Goal: Task Accomplishment & Management: Manage account settings

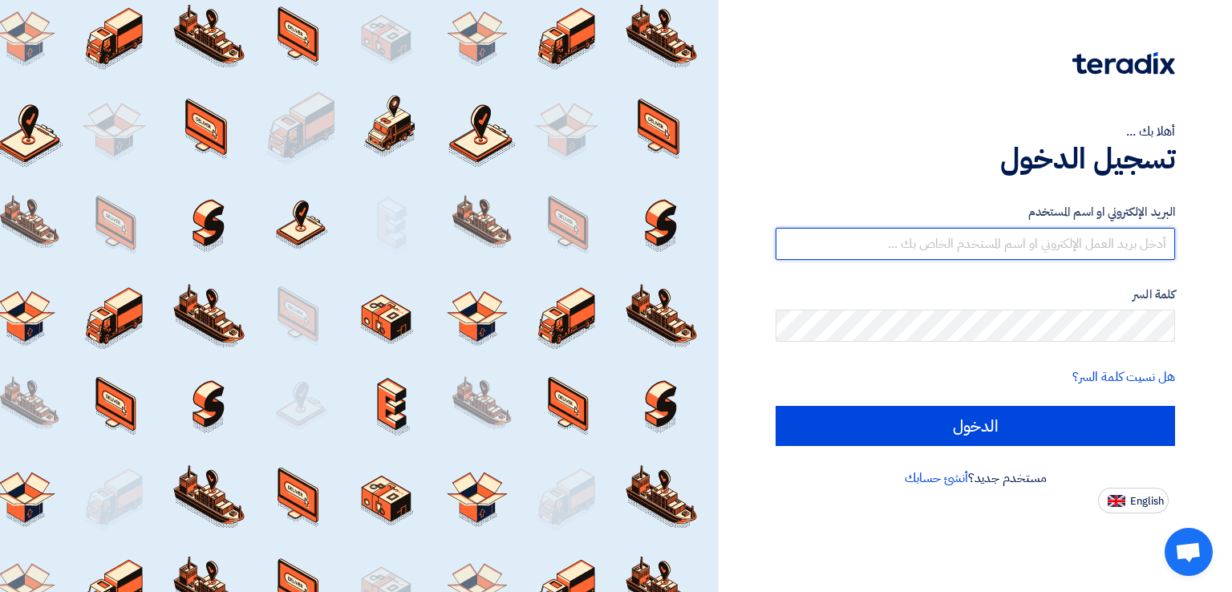
click at [1066, 240] on input "text" at bounding box center [974, 244] width 399 height 32
click at [1032, 234] on input "text" at bounding box center [974, 244] width 399 height 32
type input "[EMAIL_ADDRESS][DOMAIN_NAME]"
click at [775, 406] on input "الدخول" at bounding box center [974, 426] width 399 height 40
type input "Sign in"
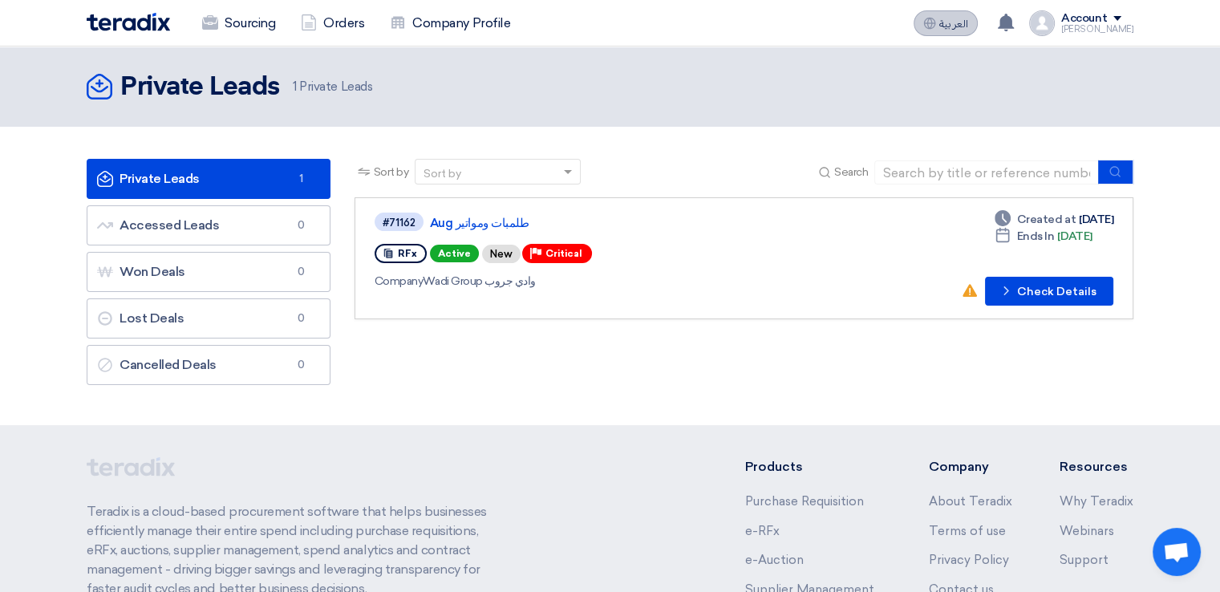
click at [962, 26] on span "العربية" at bounding box center [953, 23] width 29 height 11
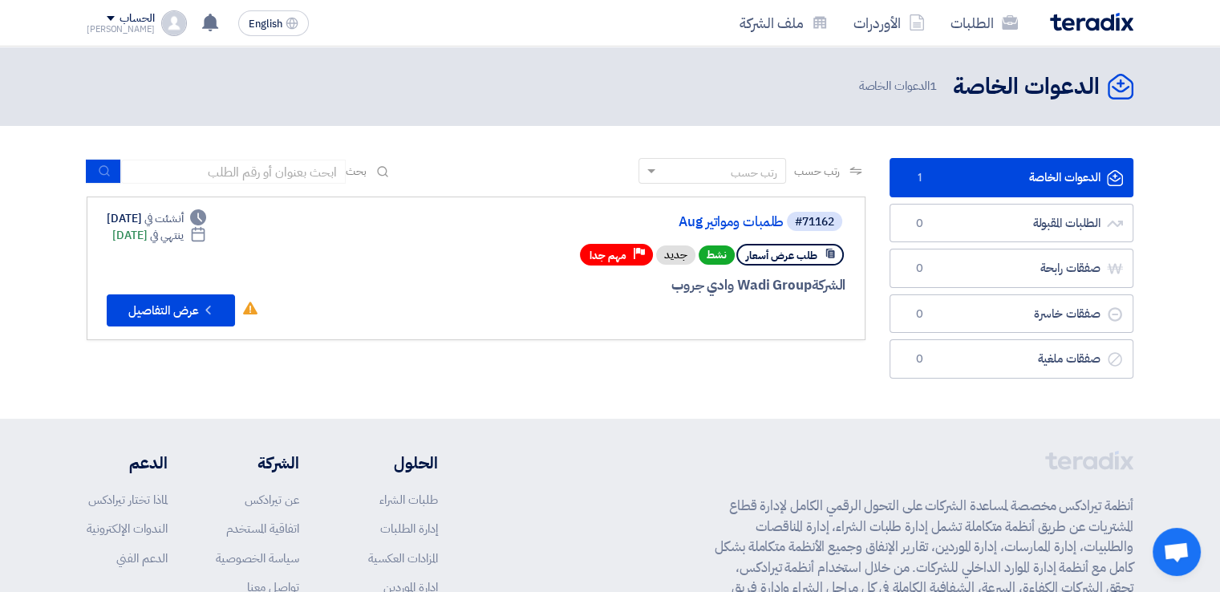
click at [1016, 171] on link "الدعوات الخاصة الدعوات الخاصة 1" at bounding box center [1011, 177] width 244 height 39
click at [192, 306] on button "Check details عرض التفاصيل" at bounding box center [171, 310] width 128 height 32
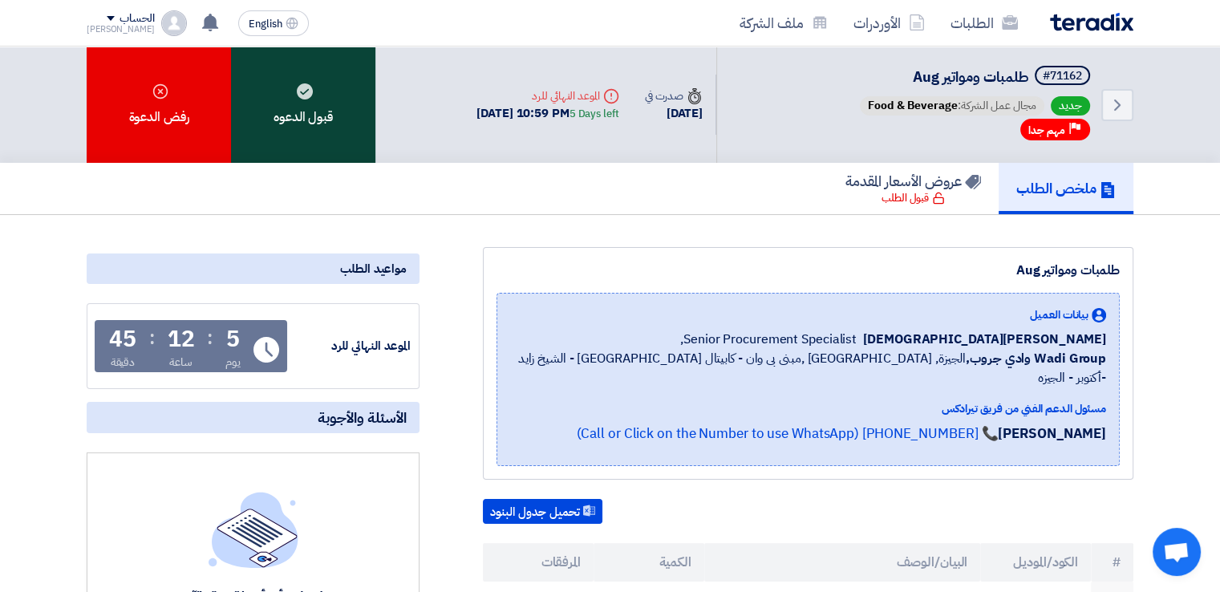
click at [329, 113] on div "قبول الدعوه" at bounding box center [303, 105] width 144 height 116
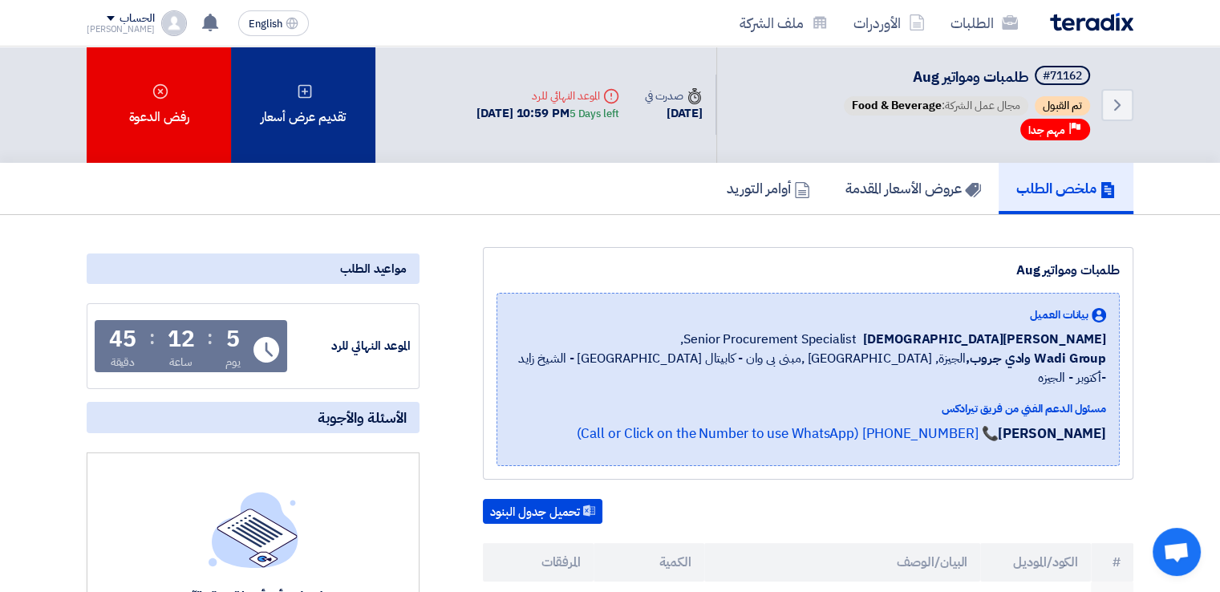
click at [334, 103] on div "تقديم عرض أسعار" at bounding box center [303, 105] width 144 height 116
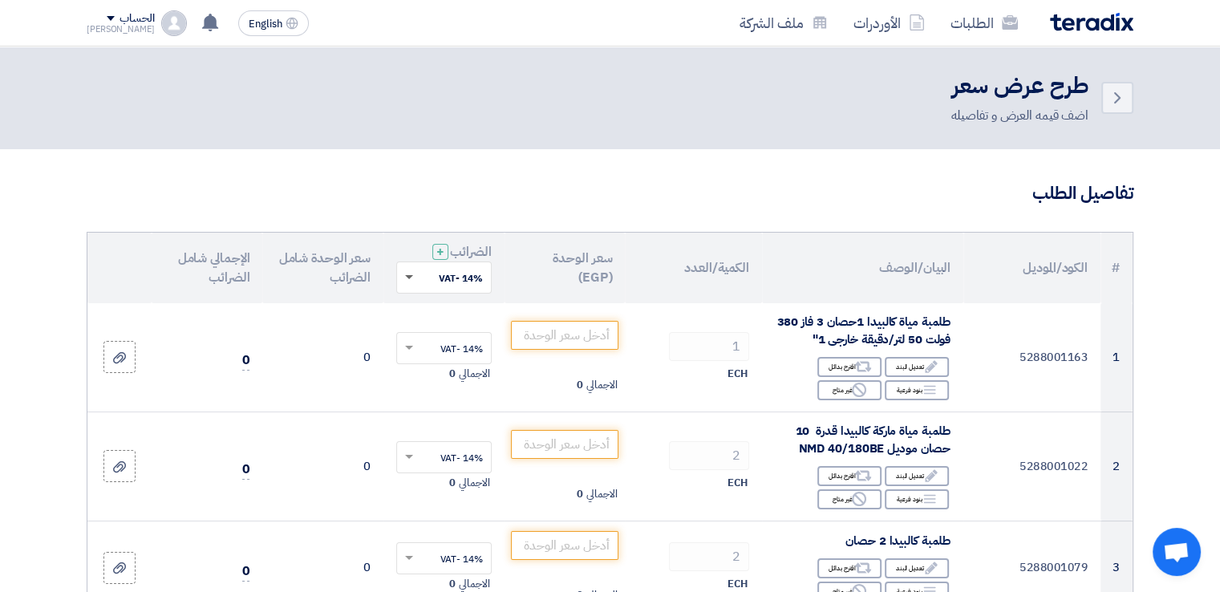
click at [408, 277] on span at bounding box center [409, 278] width 8 height 6
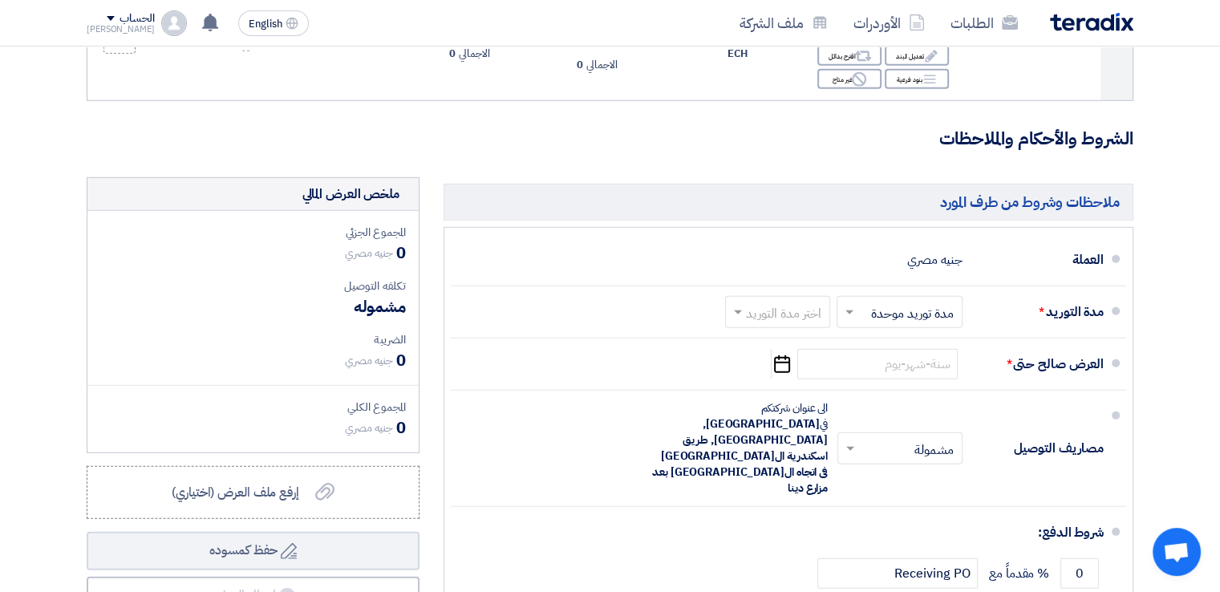
scroll to position [4651, 0]
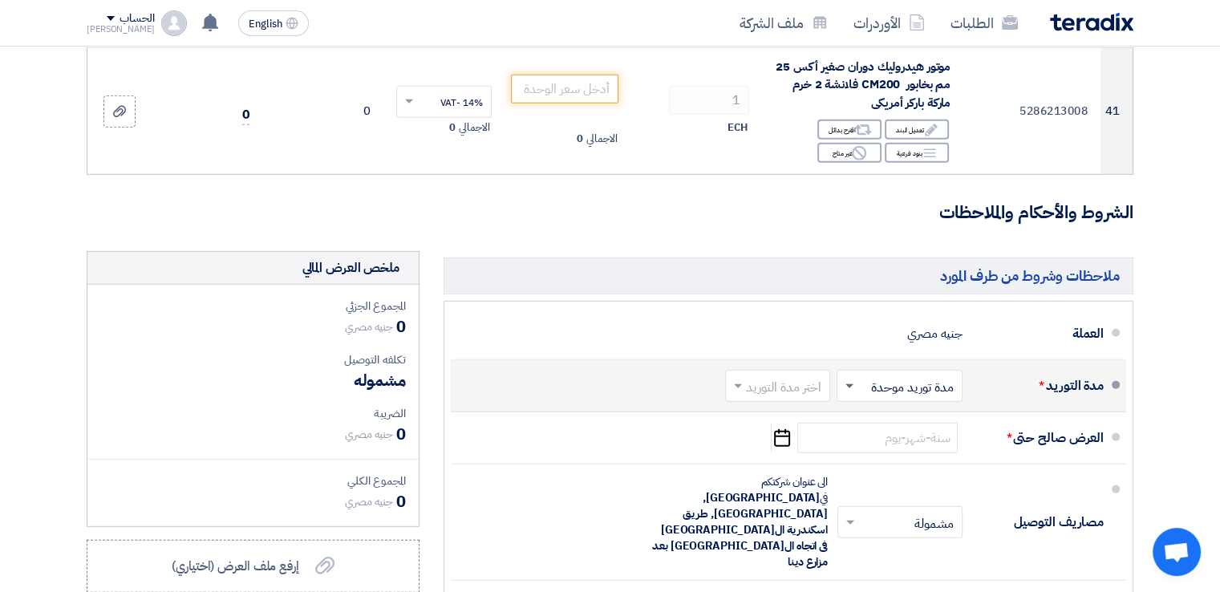
click at [852, 384] on span at bounding box center [849, 387] width 8 height 6
click at [881, 411] on span "مدد توريد متعددة" at bounding box center [913, 420] width 87 height 19
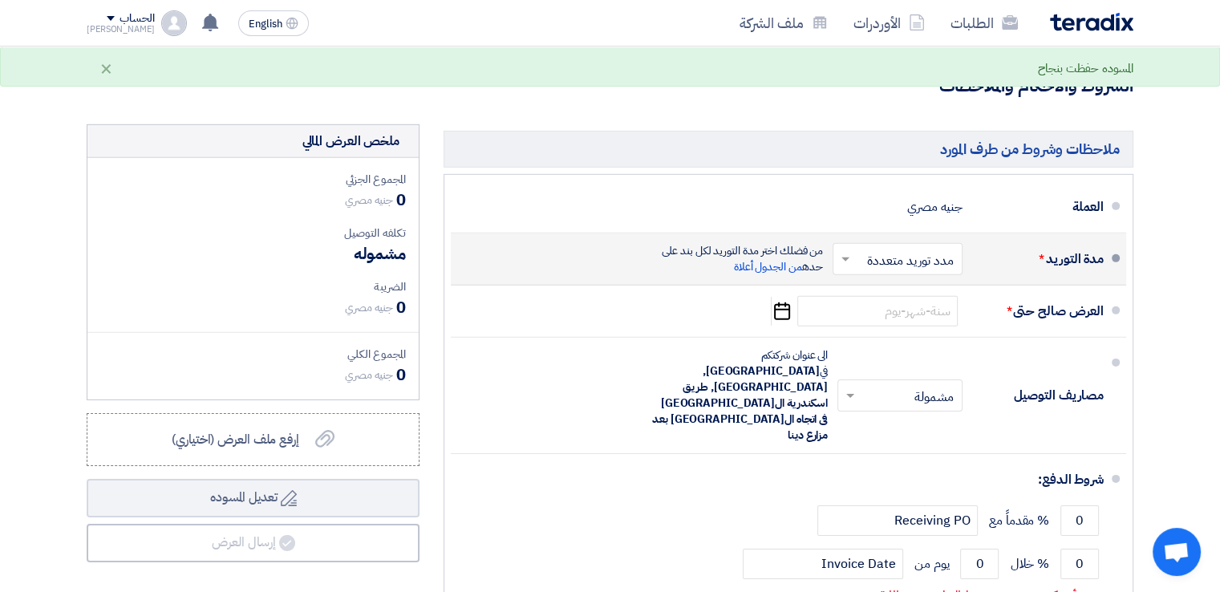
scroll to position [4992, 0]
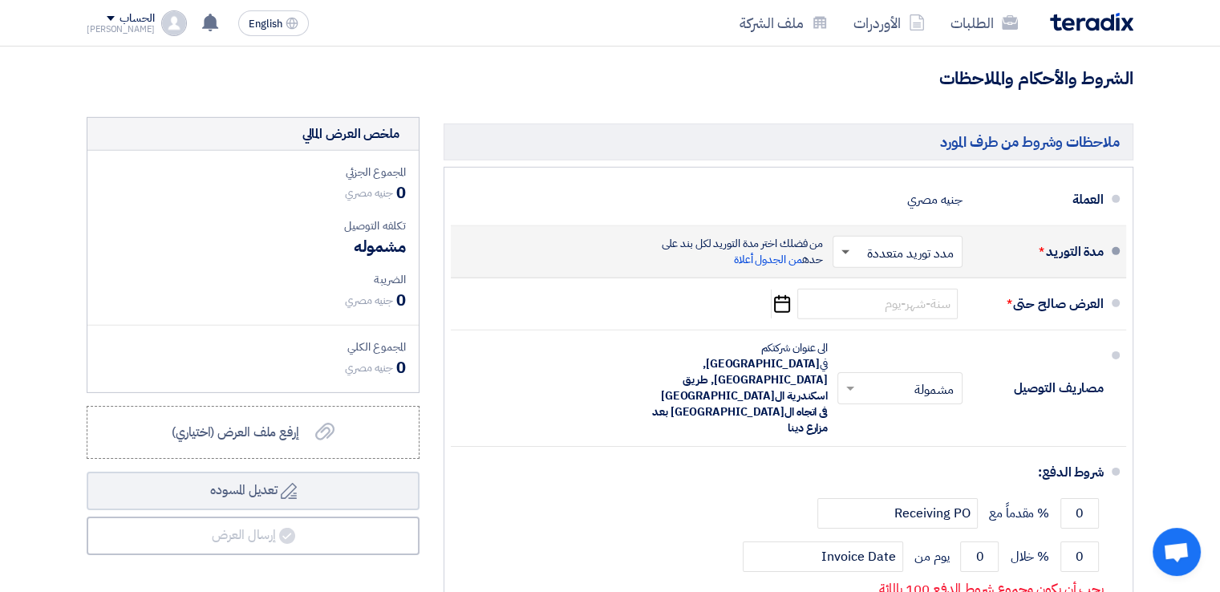
click at [844, 250] on span at bounding box center [845, 253] width 8 height 6
click at [881, 306] on span "مدة توريد موحدة" at bounding box center [915, 315] width 83 height 19
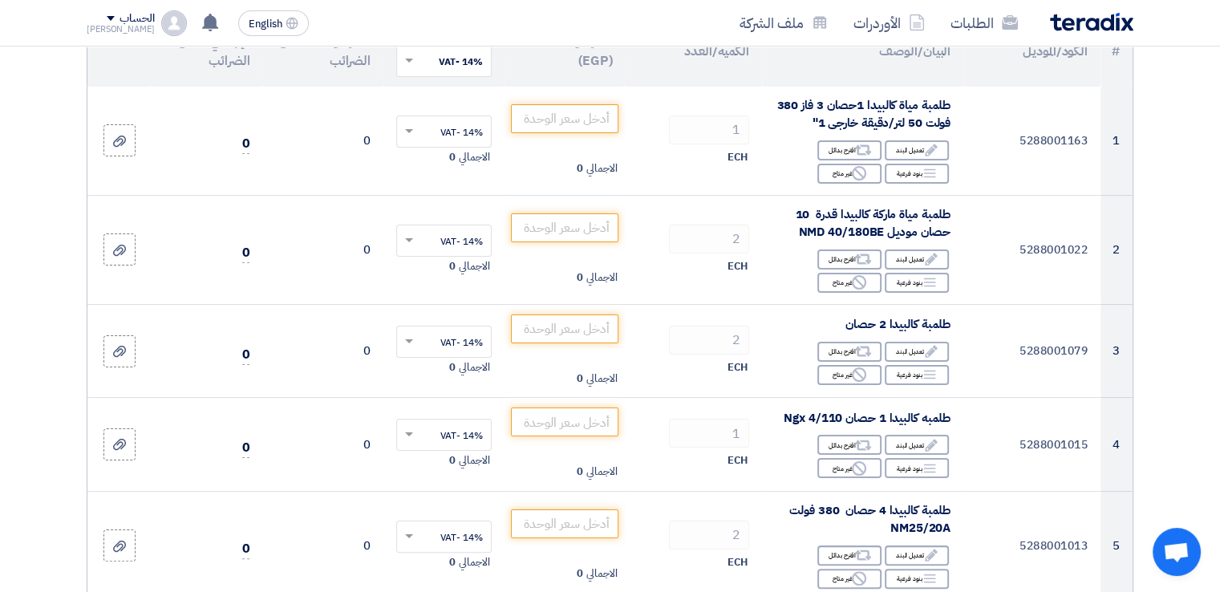
scroll to position [0, 0]
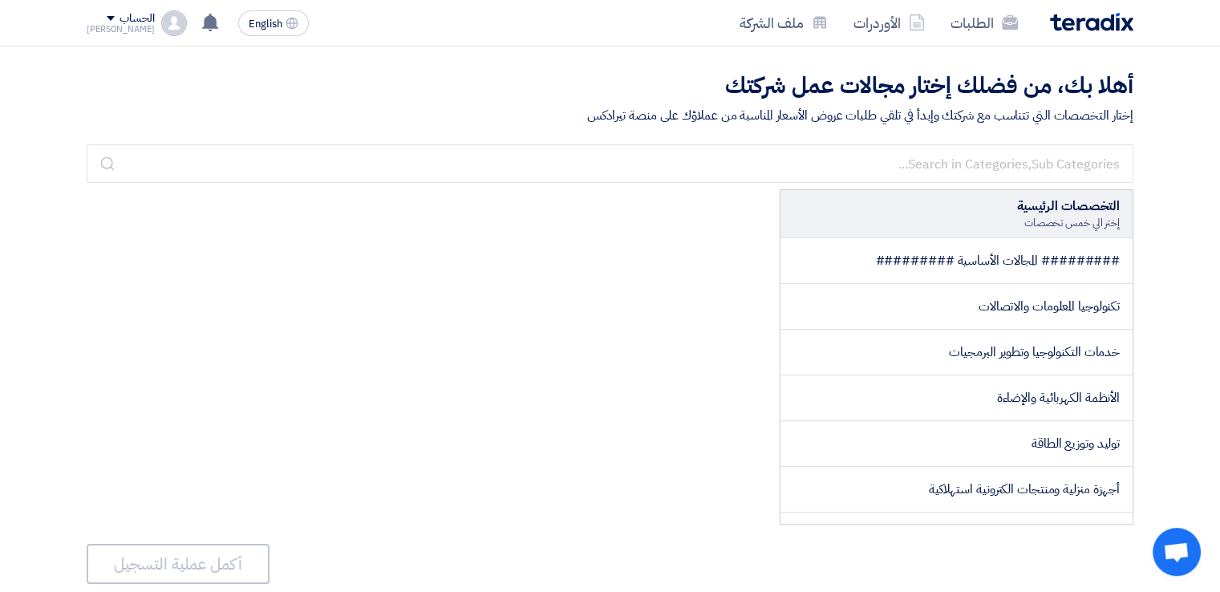
click at [117, 30] on div "[PERSON_NAME]" at bounding box center [121, 29] width 68 height 9
click at [221, 127] on link "ملف الشركة" at bounding box center [170, 125] width 141 height 18
click at [119, 20] on div "الحساب" at bounding box center [136, 19] width 34 height 14
click at [221, 152] on link "الإعدادات" at bounding box center [170, 157] width 141 height 18
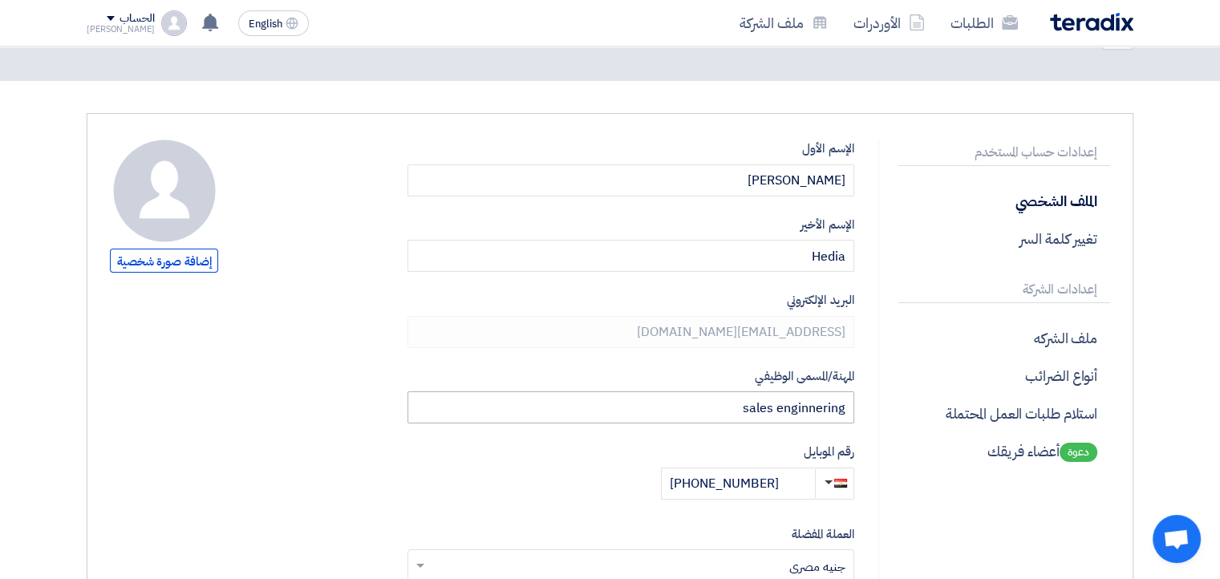
scroll to position [80, 0]
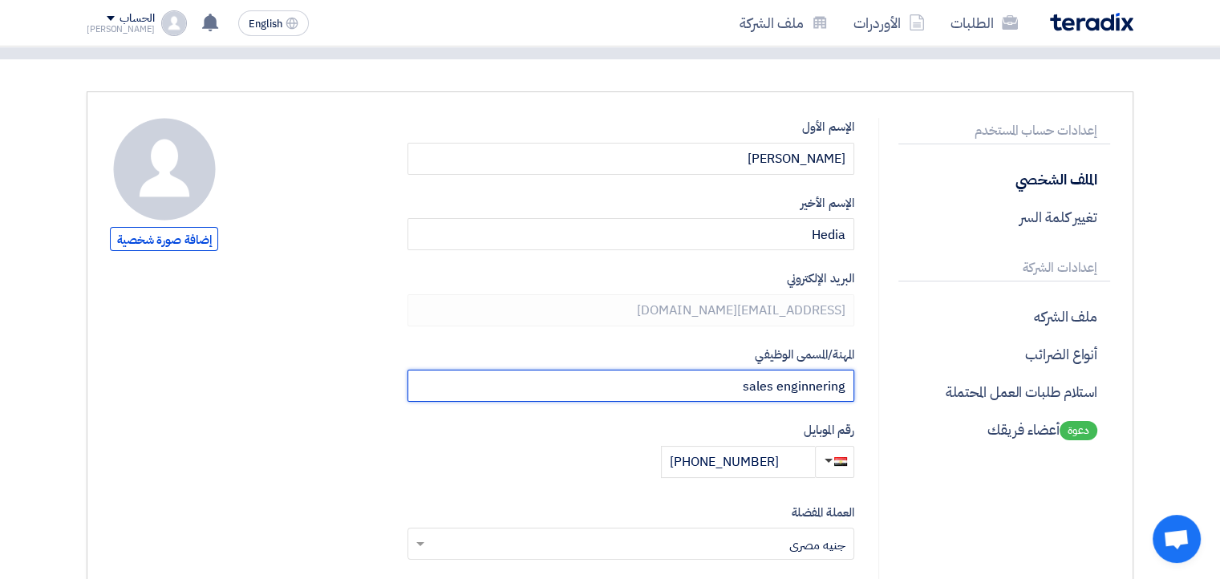
click at [767, 381] on input "sales enginnering" at bounding box center [630, 386] width 447 height 32
paste input "Sales engineer"
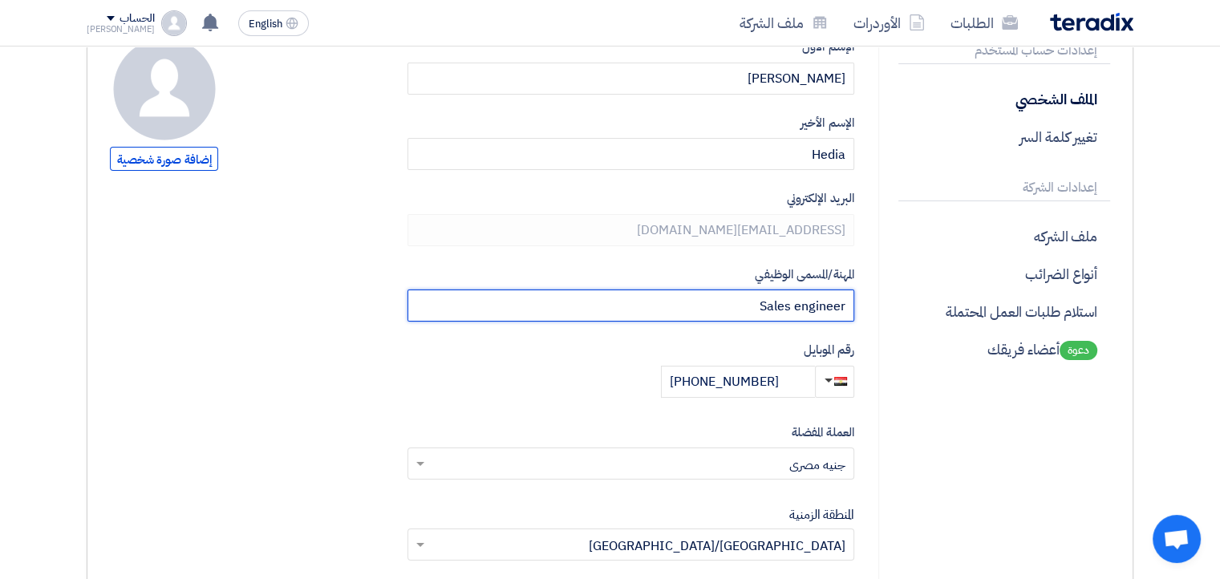
scroll to position [241, 0]
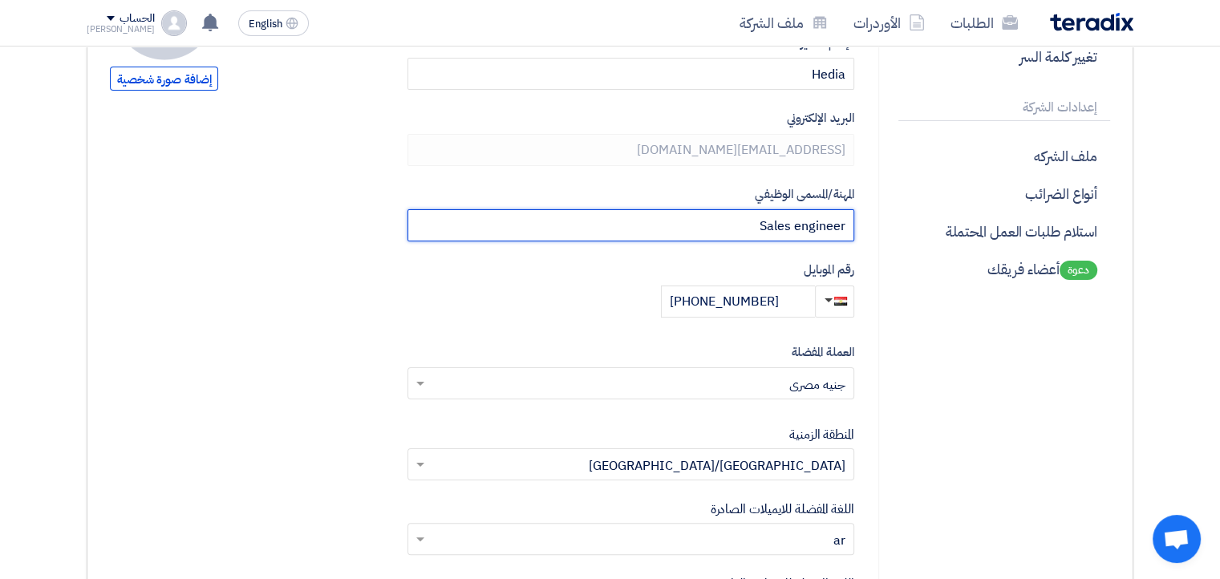
click at [427, 383] on span at bounding box center [418, 383] width 20 height 19
type input "Sales engineer"
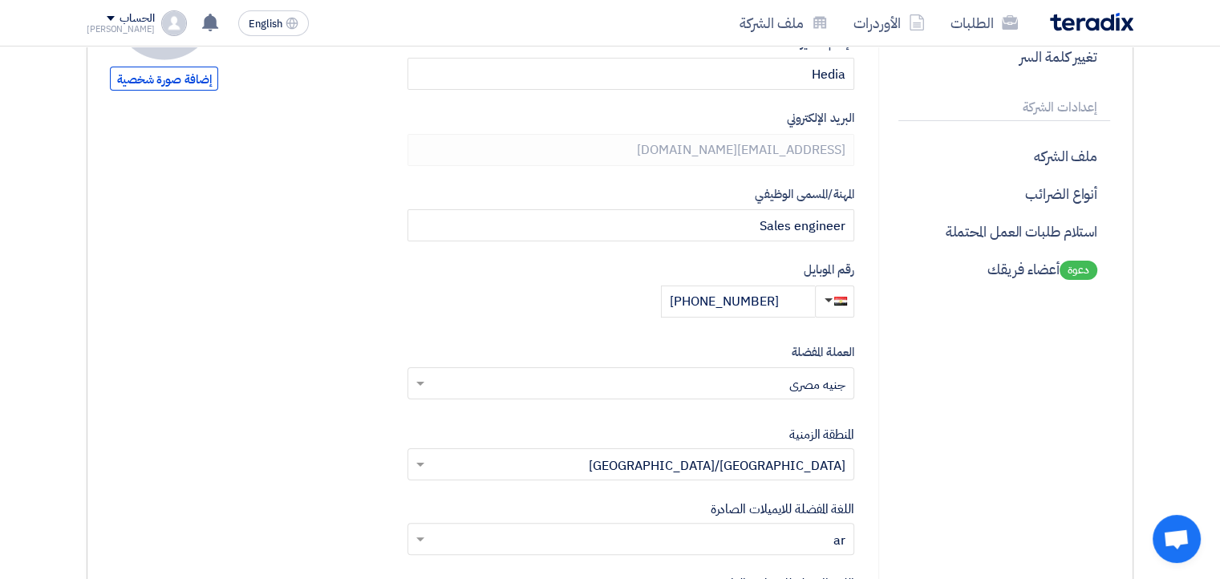
click at [355, 373] on form "إضافة صورة شخصية الإسم الأول Mahmoud الإسم الأخير Hedia البريد الإلكتروني mahmo…" at bounding box center [482, 388] width 744 height 863
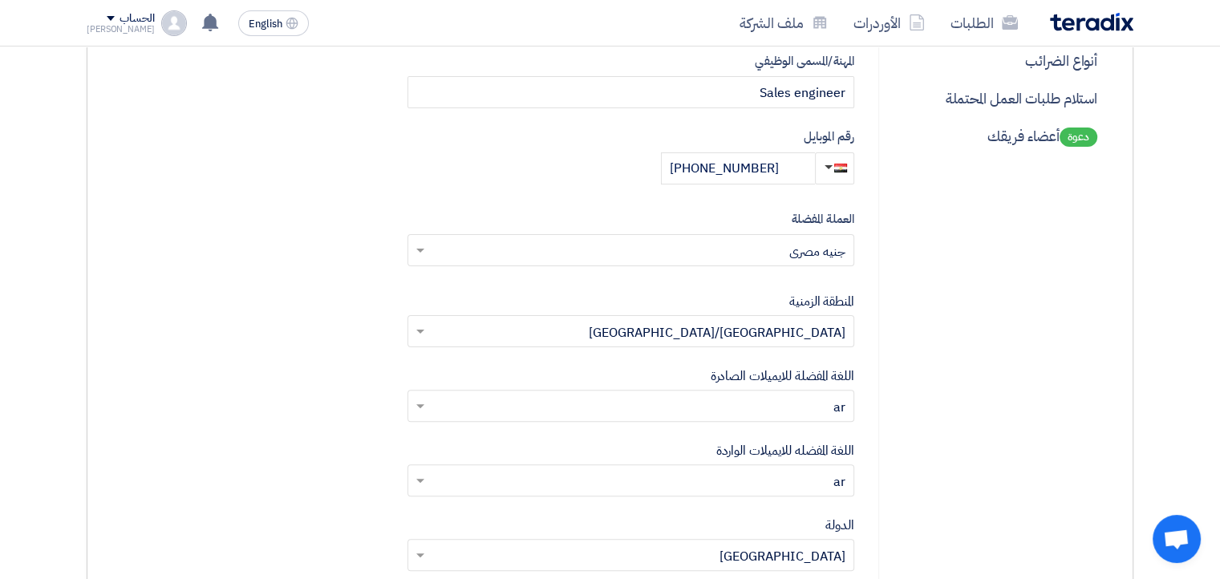
scroll to position [401, 0]
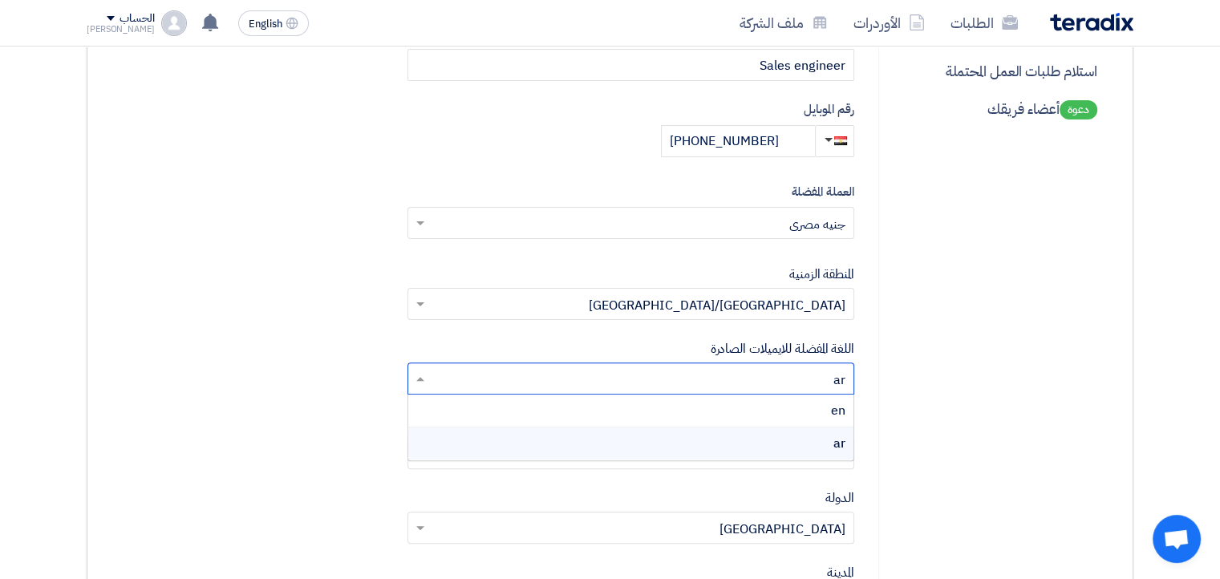
click at [779, 383] on input "text" at bounding box center [639, 380] width 415 height 26
click at [325, 383] on form "إضافة صورة شخصية الإسم الأول Mahmoud الإسم الأخير Hedia البريد الإلكتروني mahmo…" at bounding box center [482, 228] width 744 height 863
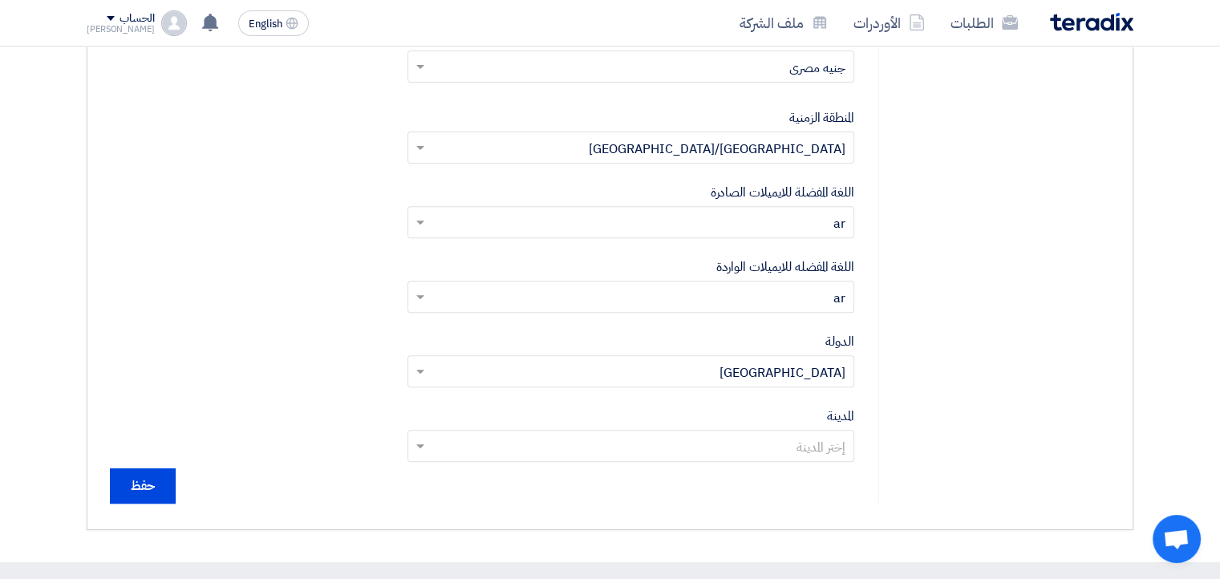
scroll to position [561, 0]
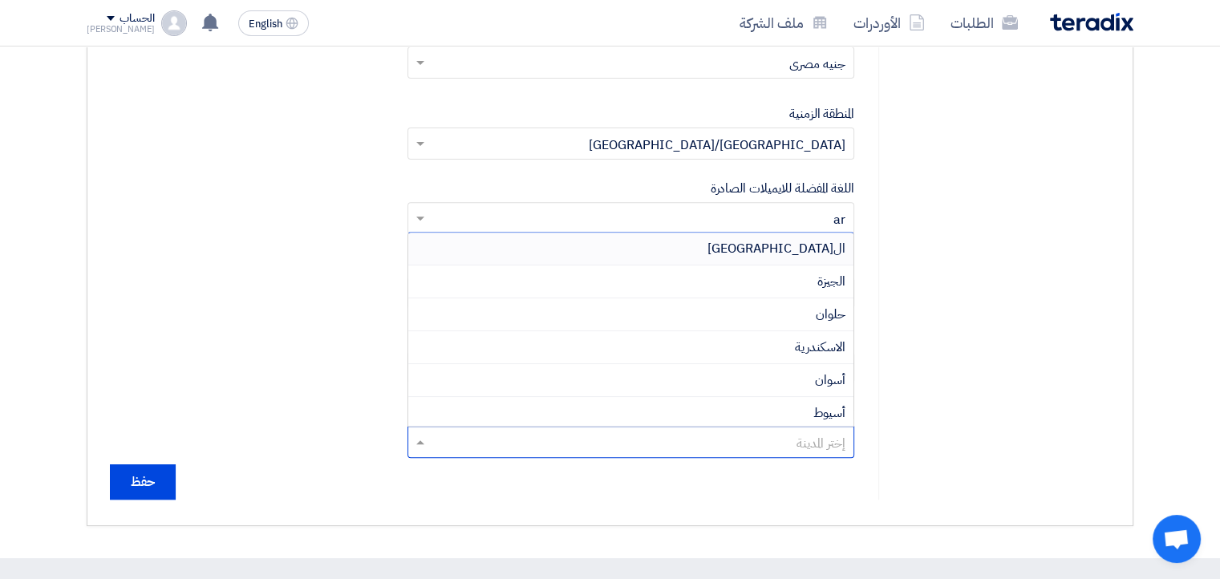
click at [644, 440] on input "text" at bounding box center [639, 444] width 415 height 26
click at [767, 243] on div "القاهرة" at bounding box center [630, 249] width 445 height 33
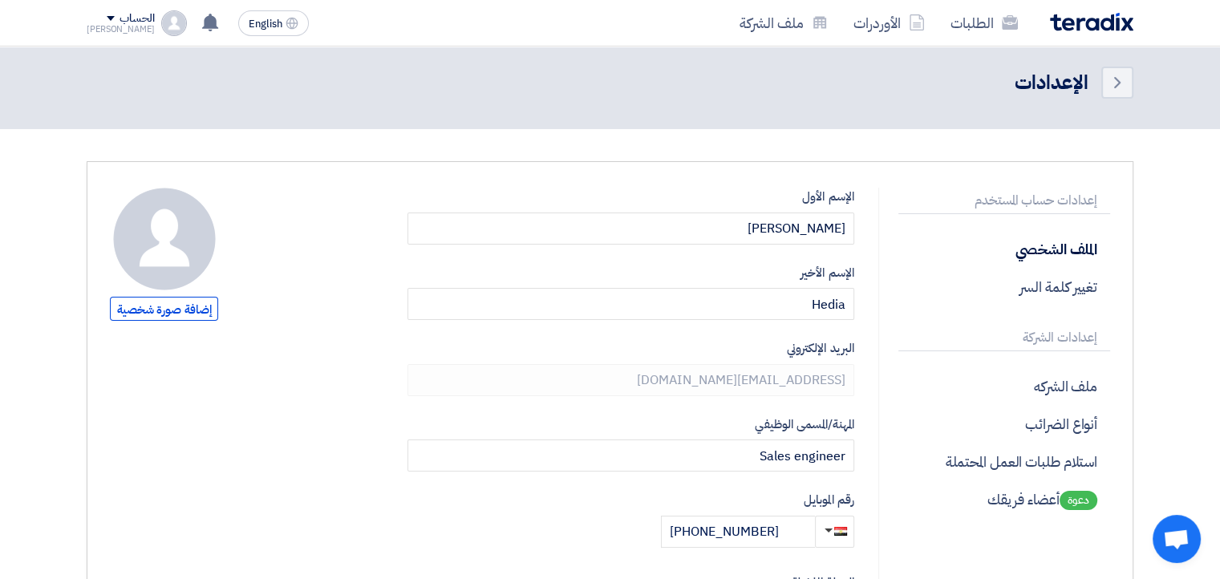
scroll to position [0, 0]
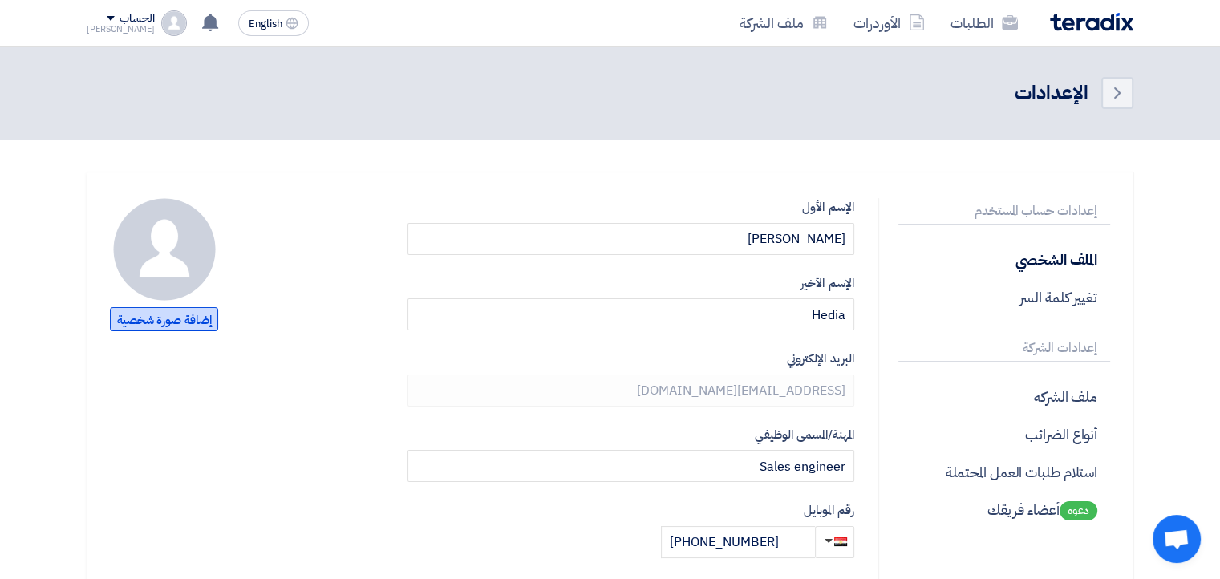
click at [192, 318] on span "إضافة صورة شخصية" at bounding box center [164, 319] width 108 height 24
type input "C:\fakepath\images.png"
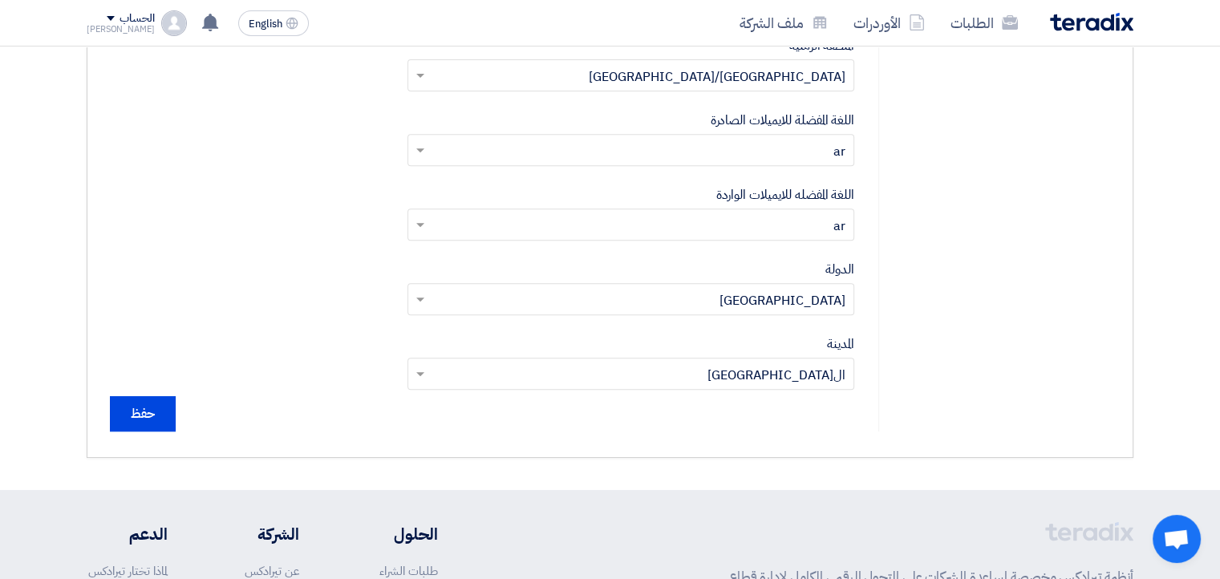
scroll to position [642, 0]
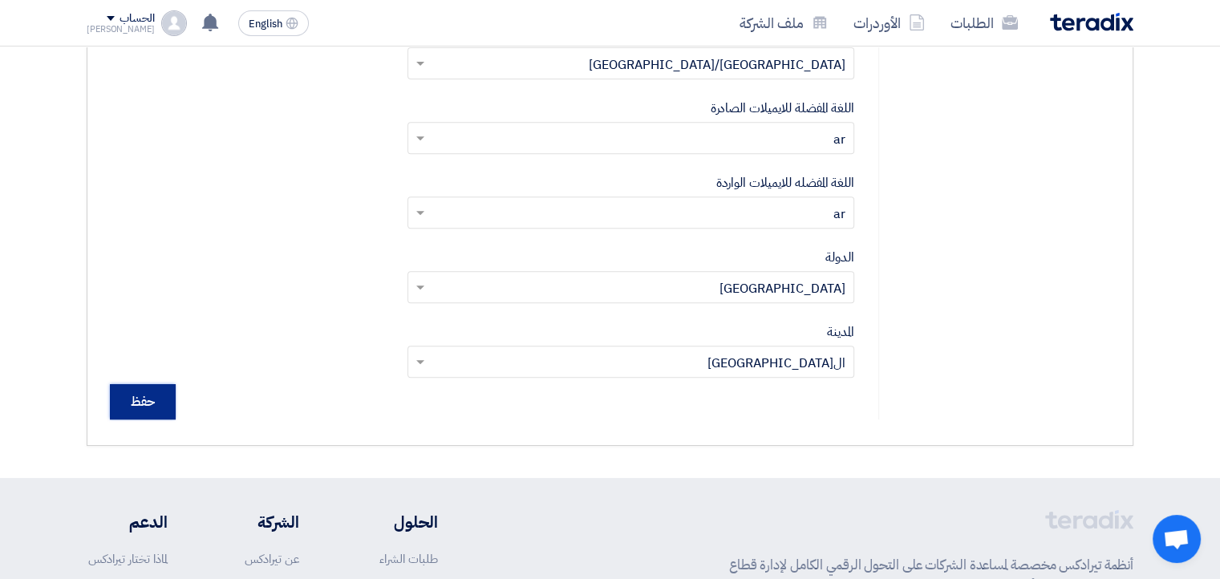
click at [164, 392] on input "حفظ" at bounding box center [143, 401] width 66 height 35
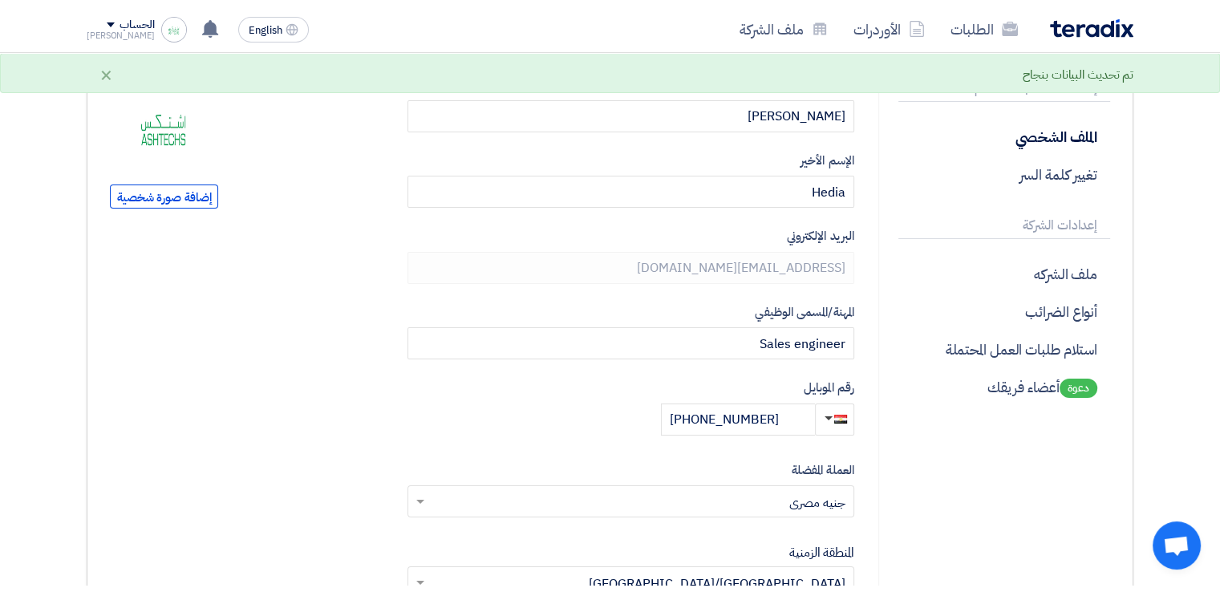
scroll to position [80, 0]
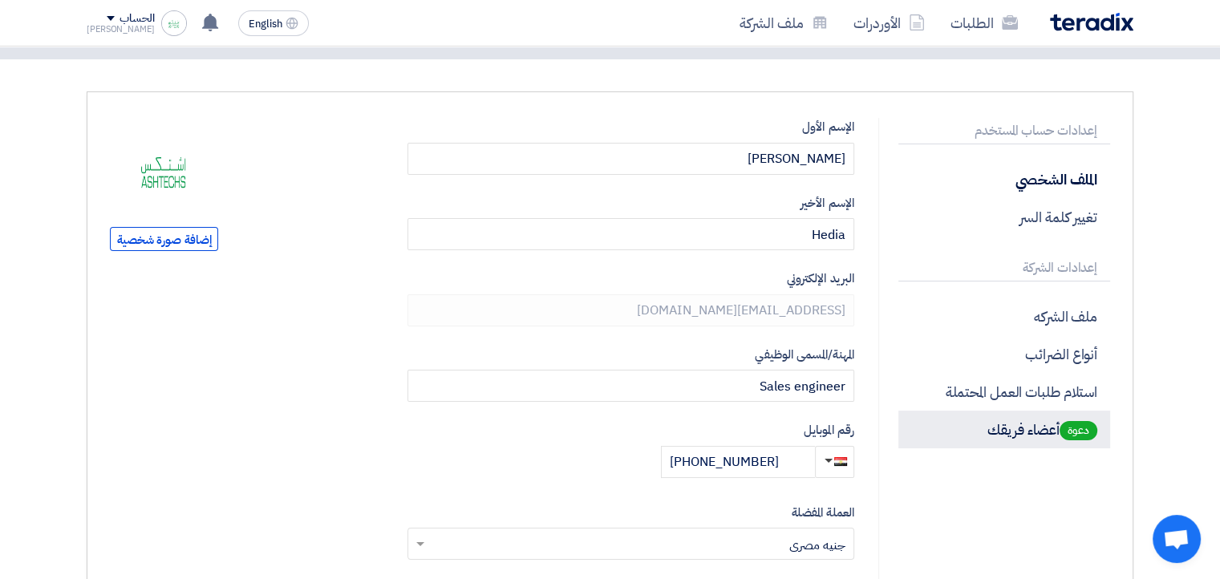
click at [1065, 431] on span "دعوة" at bounding box center [1078, 430] width 38 height 19
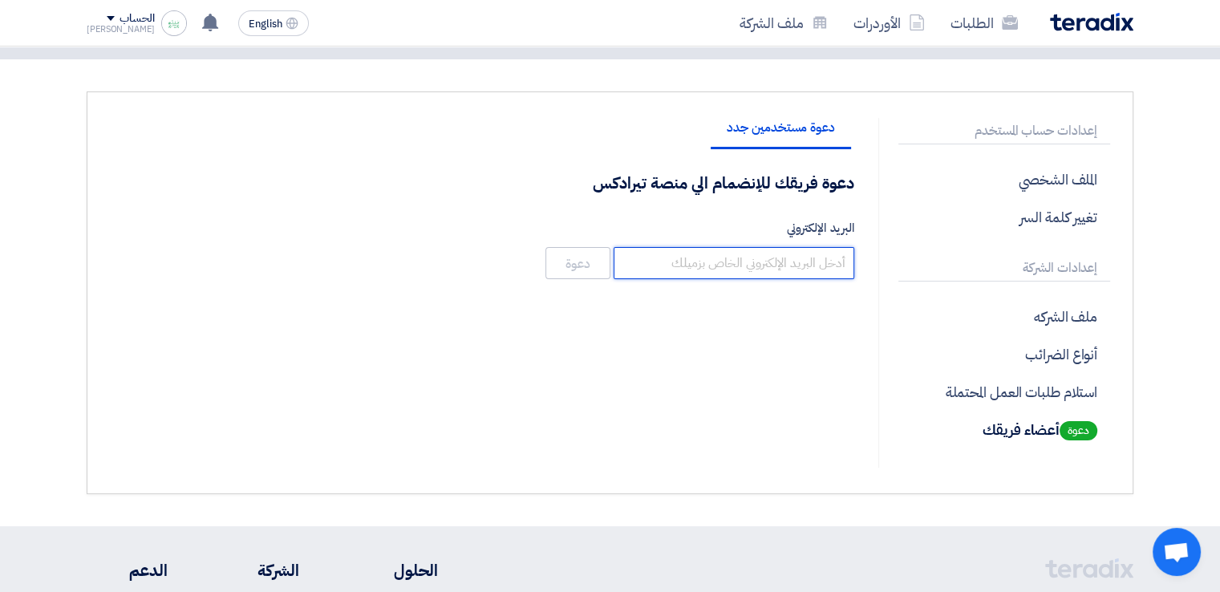
click at [759, 264] on input "البريد الإلكتروني" at bounding box center [733, 263] width 241 height 32
paste input "engineering.ashtechs@outlook.com"
type input "engineering.ashtechs@outlook.com"
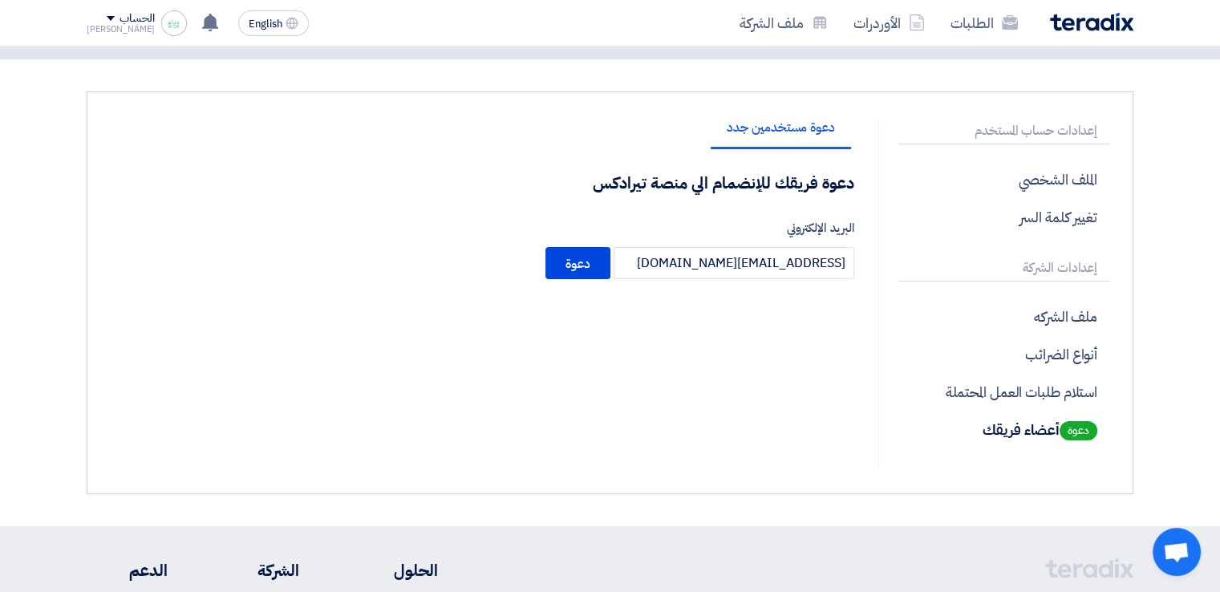
click at [760, 128] on li "دعوة مستخدمين جدد" at bounding box center [780, 135] width 140 height 28
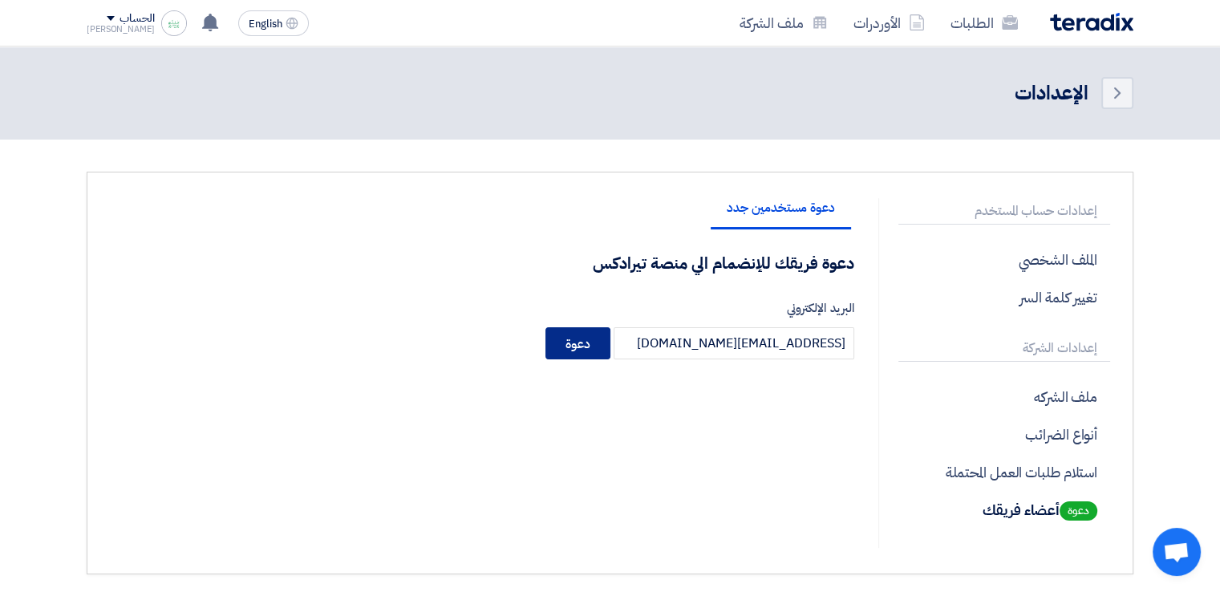
click at [586, 346] on button "دعوة" at bounding box center [577, 343] width 65 height 32
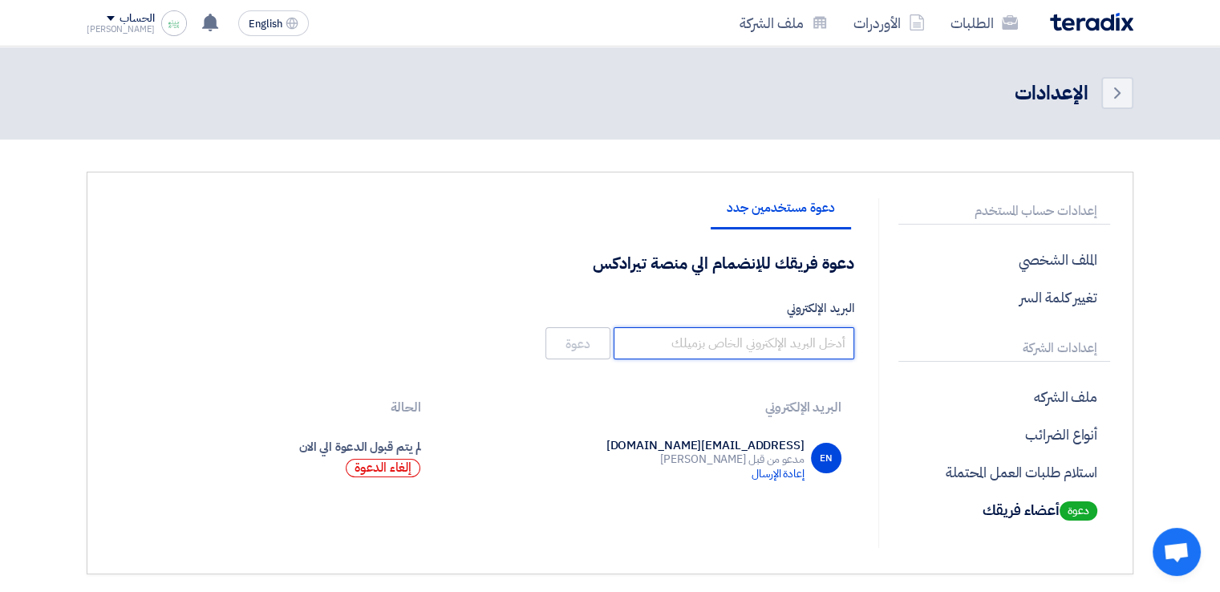
click at [767, 344] on input "البريد الإلكتروني" at bounding box center [733, 343] width 241 height 32
paste input "ramy.ashraf@ashtechs.com"
type input "ramy.ashraf@ashtechs.com"
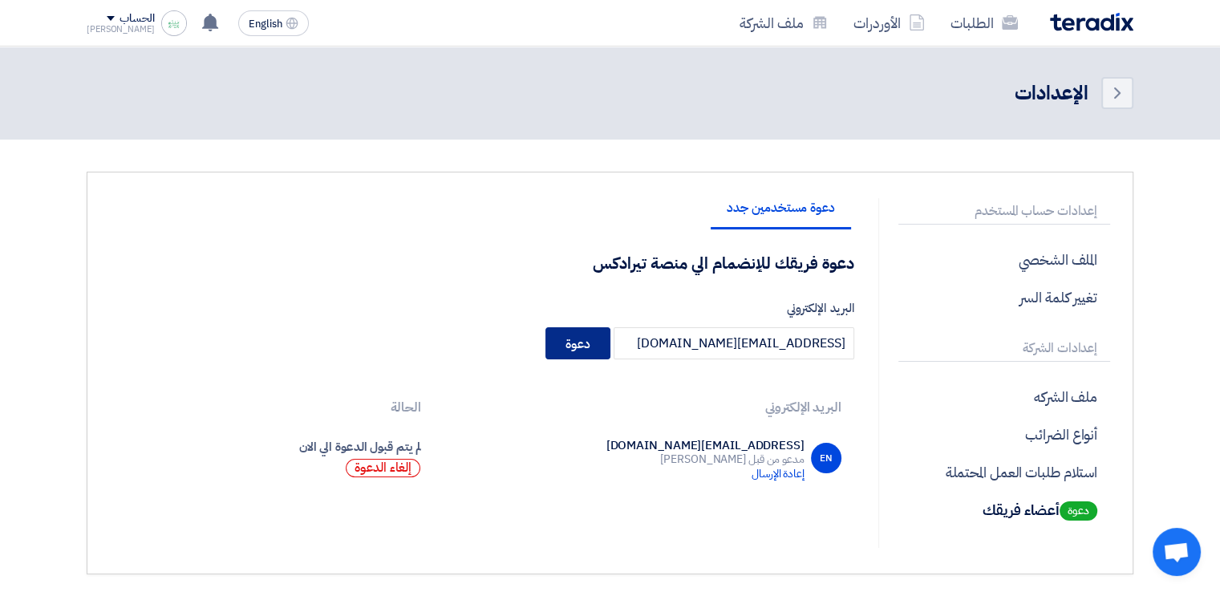
click at [557, 335] on button "دعوة" at bounding box center [577, 343] width 65 height 32
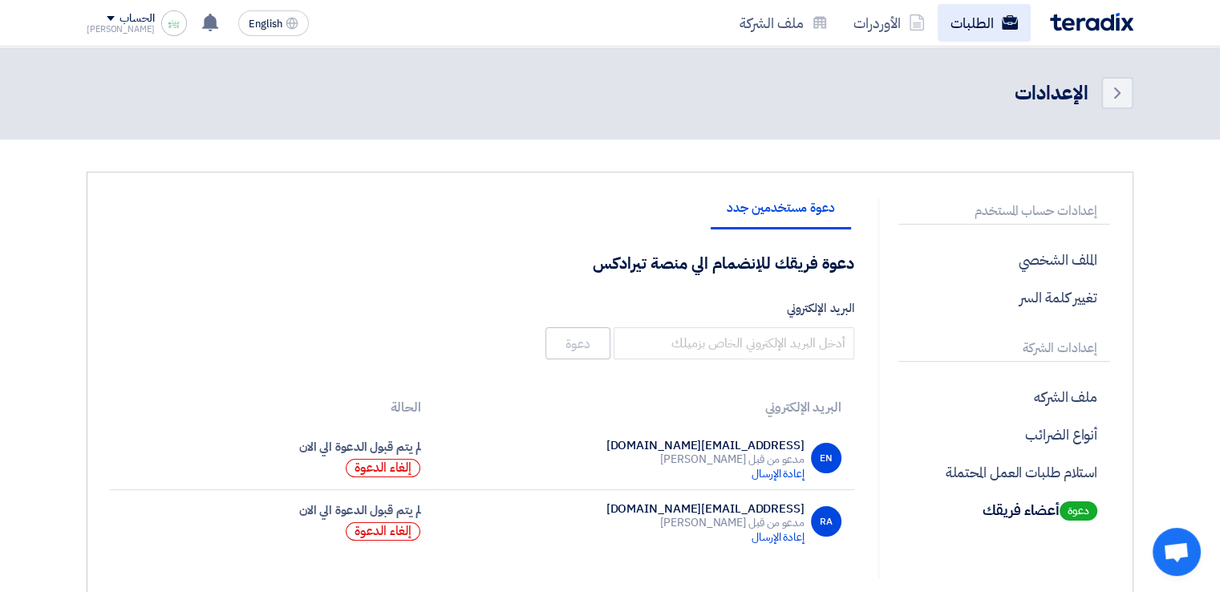
click at [978, 23] on link "الطلبات" at bounding box center [983, 23] width 93 height 38
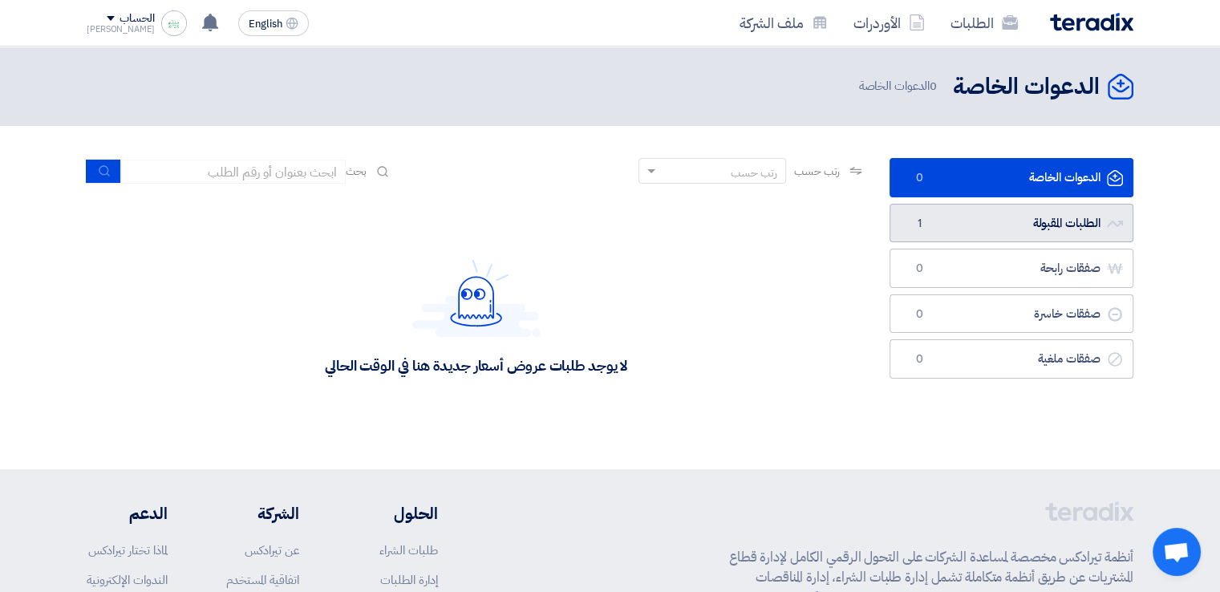
click at [966, 229] on link "الطلبات المقبولة الطلبات المقبولة 1" at bounding box center [1011, 223] width 244 height 39
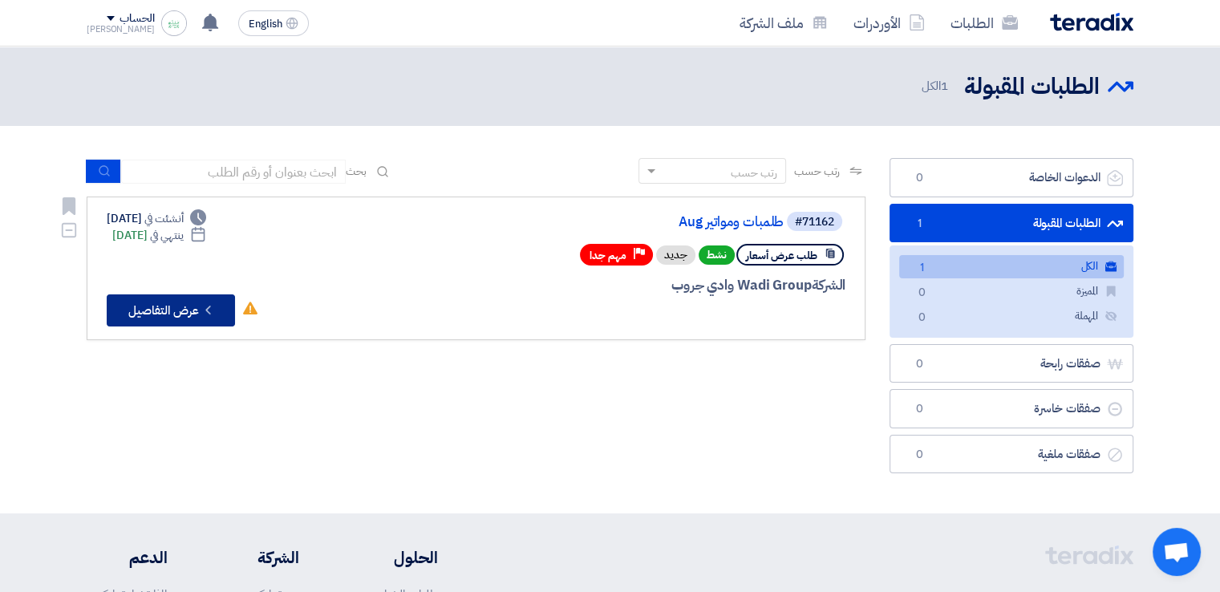
click at [179, 310] on button "Check details عرض التفاصيل" at bounding box center [171, 310] width 128 height 32
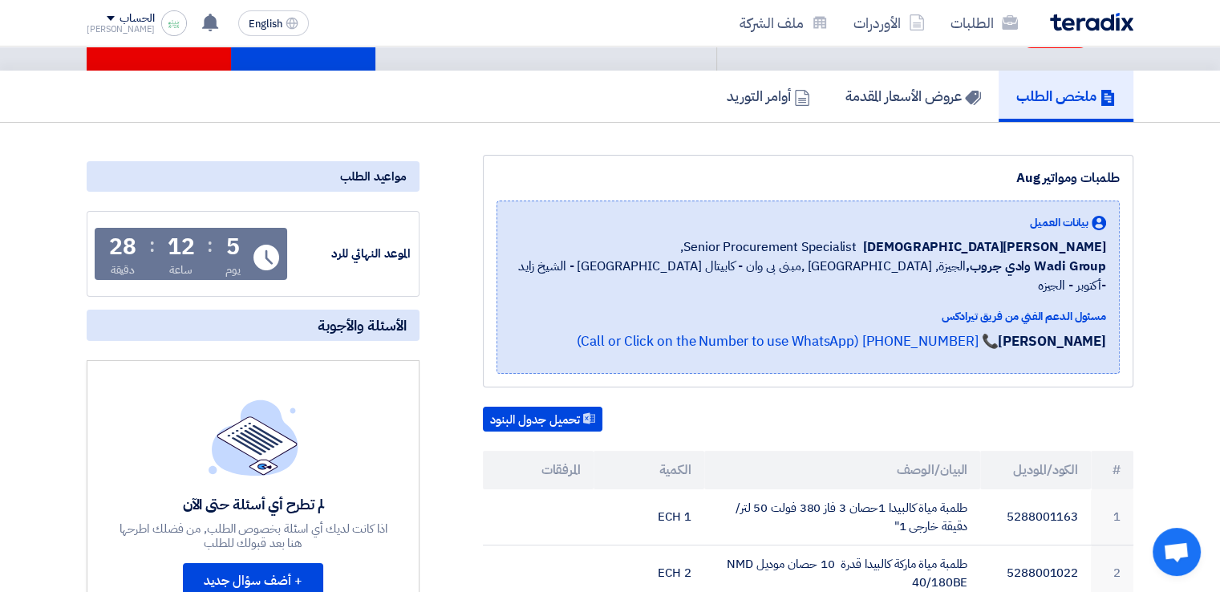
scroll to position [80, 0]
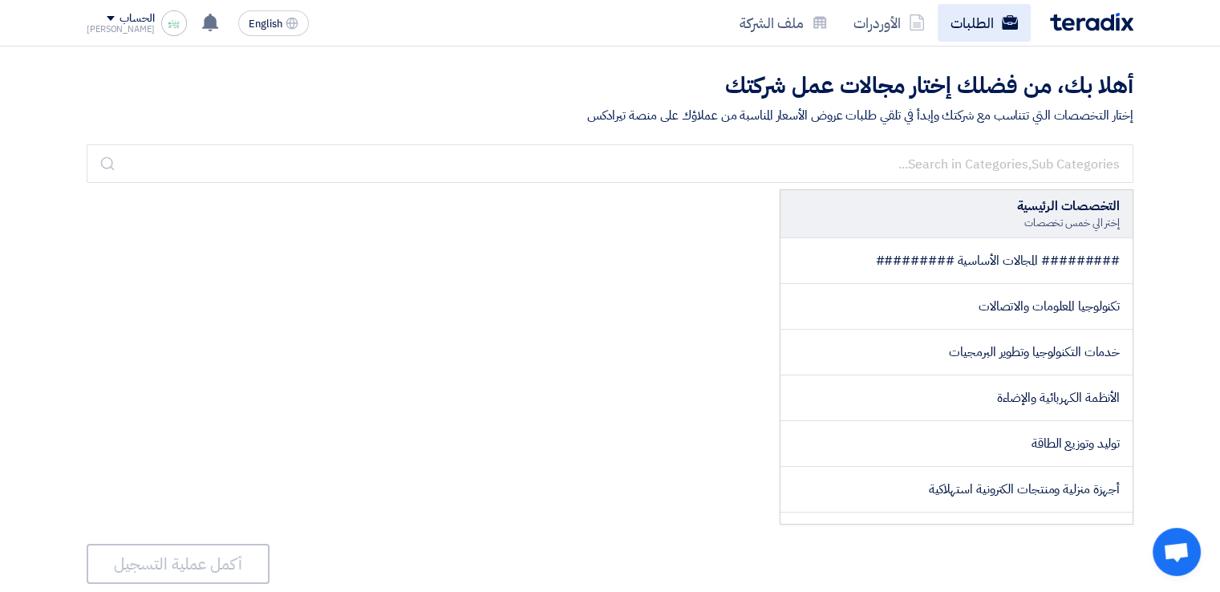
click at [953, 26] on link "الطلبات" at bounding box center [983, 23] width 93 height 38
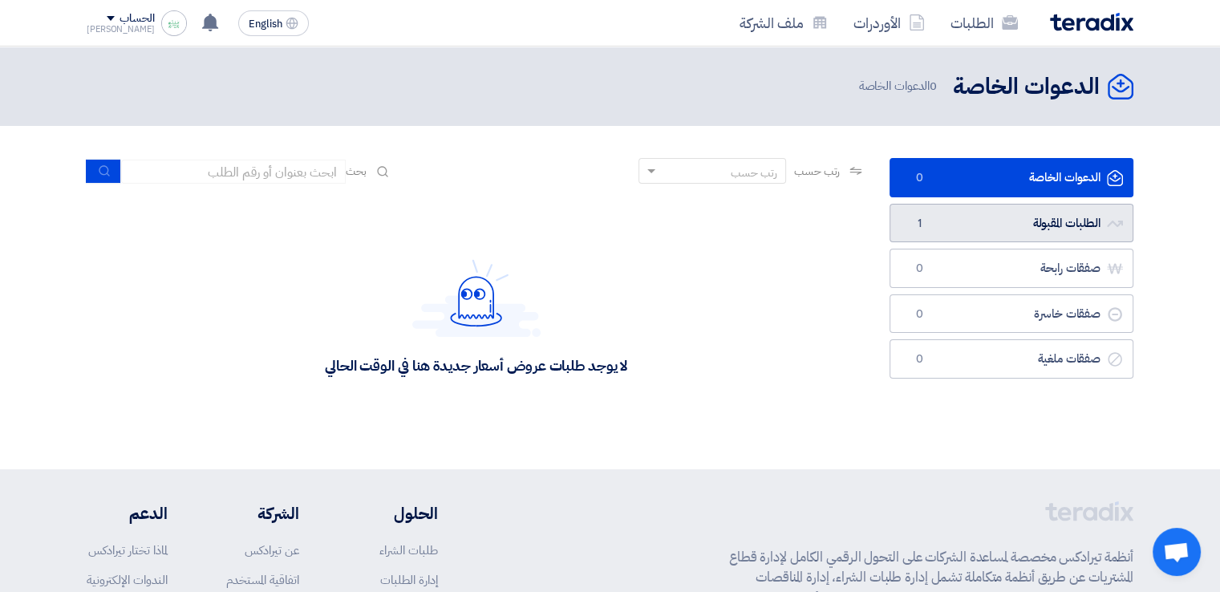
click at [978, 223] on link "الطلبات المقبولة الطلبات المقبولة 1" at bounding box center [1011, 223] width 244 height 39
